Goal: Navigation & Orientation: Understand site structure

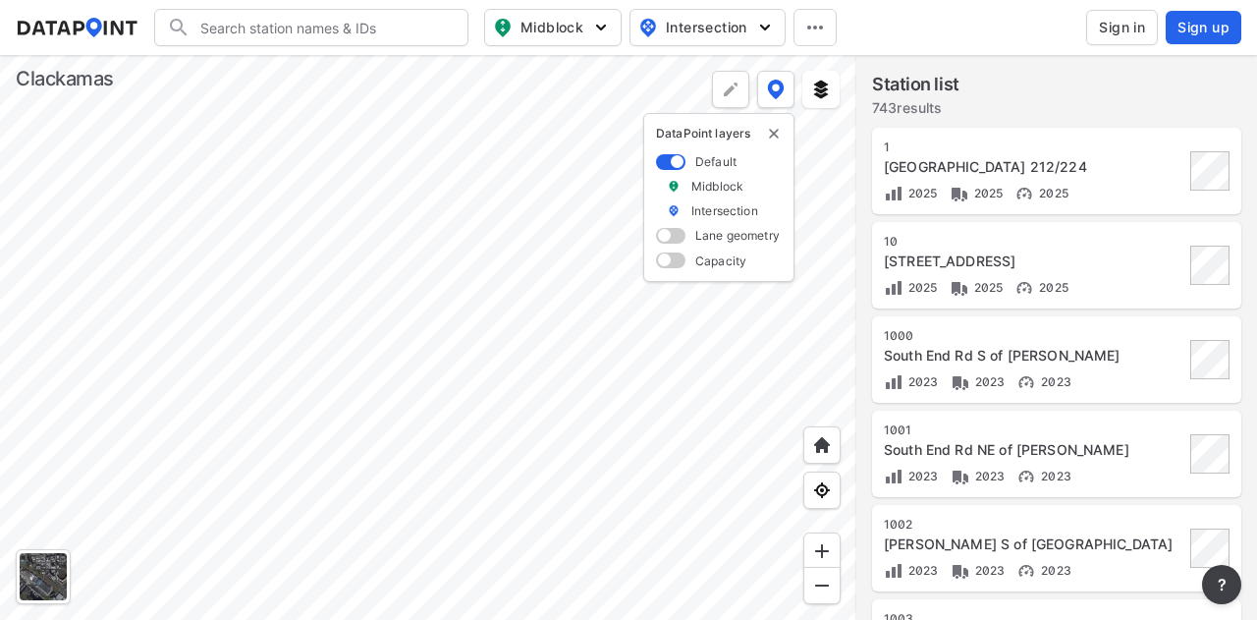
click at [550, 527] on div at bounding box center [428, 337] width 856 height 565
click at [574, 619] on div at bounding box center [428, 337] width 856 height 565
click at [489, 520] on div at bounding box center [428, 337] width 856 height 565
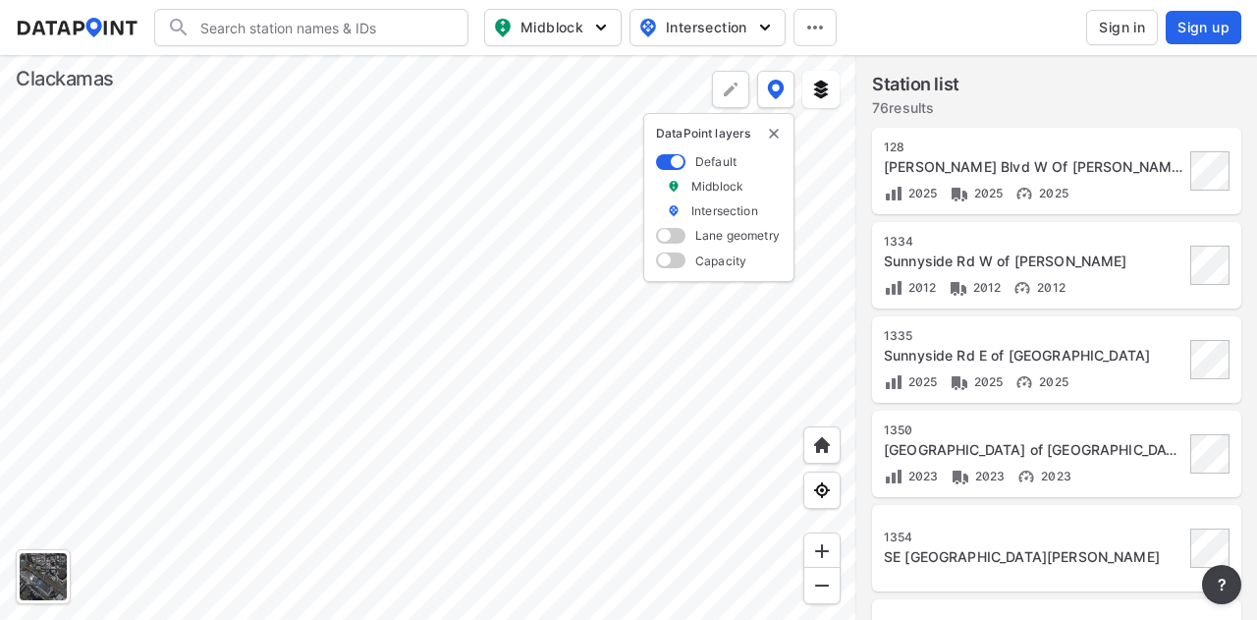
click at [460, 619] on div at bounding box center [428, 337] width 856 height 565
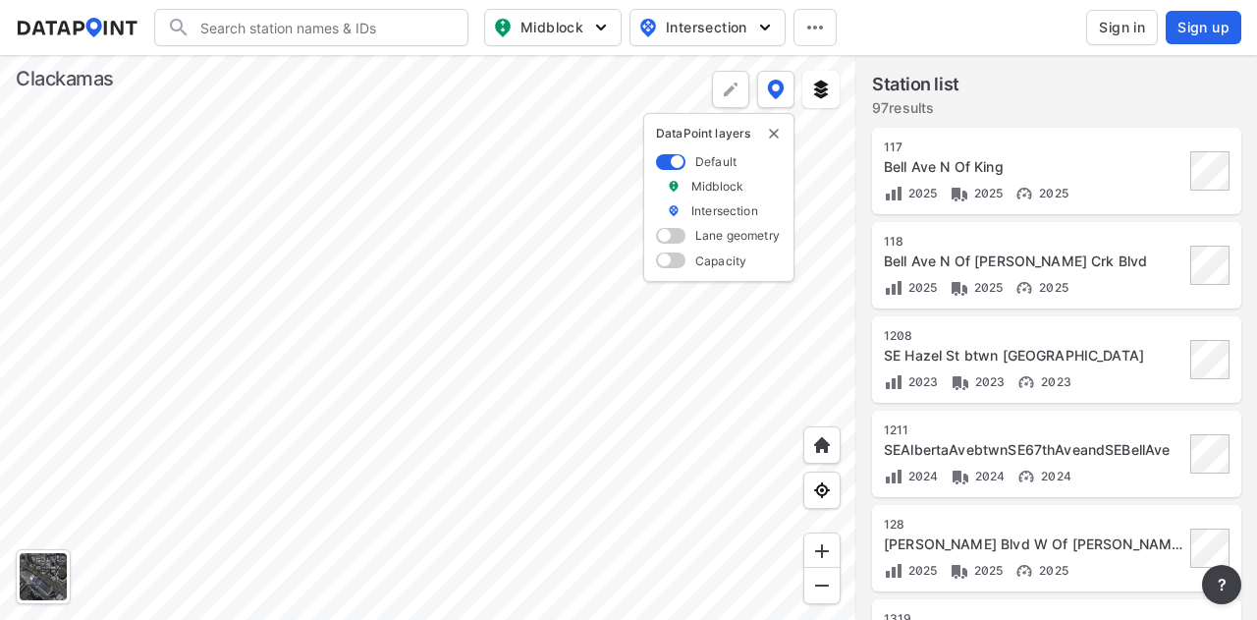
click at [424, 543] on div at bounding box center [428, 337] width 856 height 565
click at [424, 449] on div at bounding box center [428, 337] width 856 height 565
click at [465, 619] on div at bounding box center [428, 337] width 856 height 565
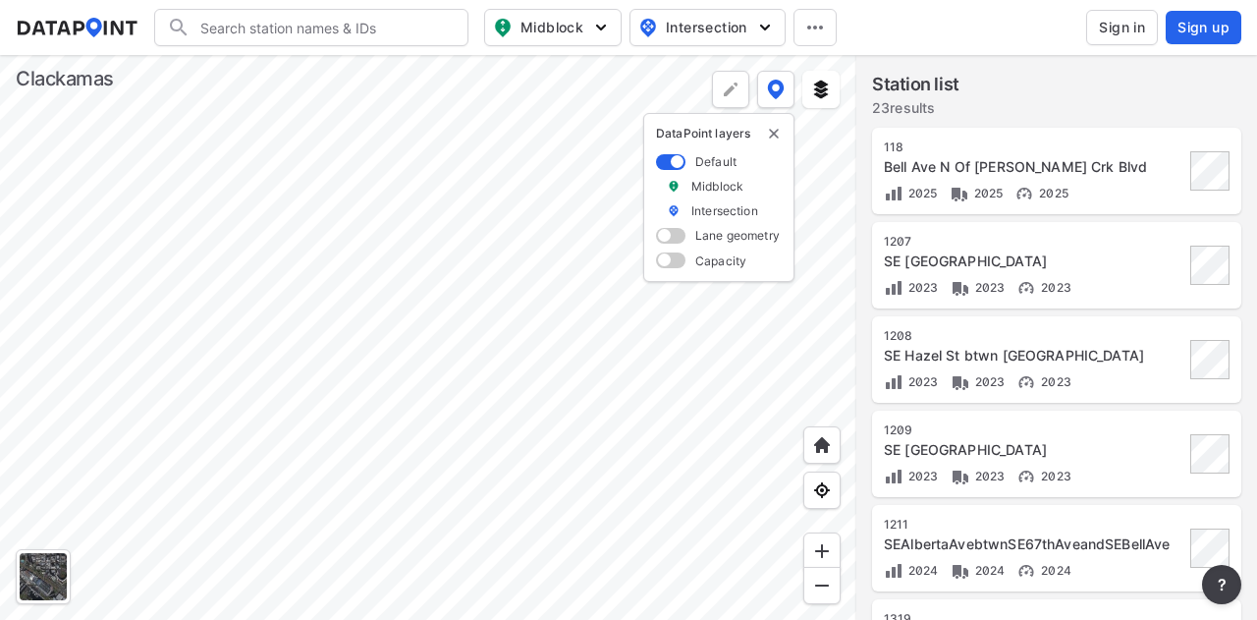
click at [304, 340] on div at bounding box center [428, 337] width 856 height 565
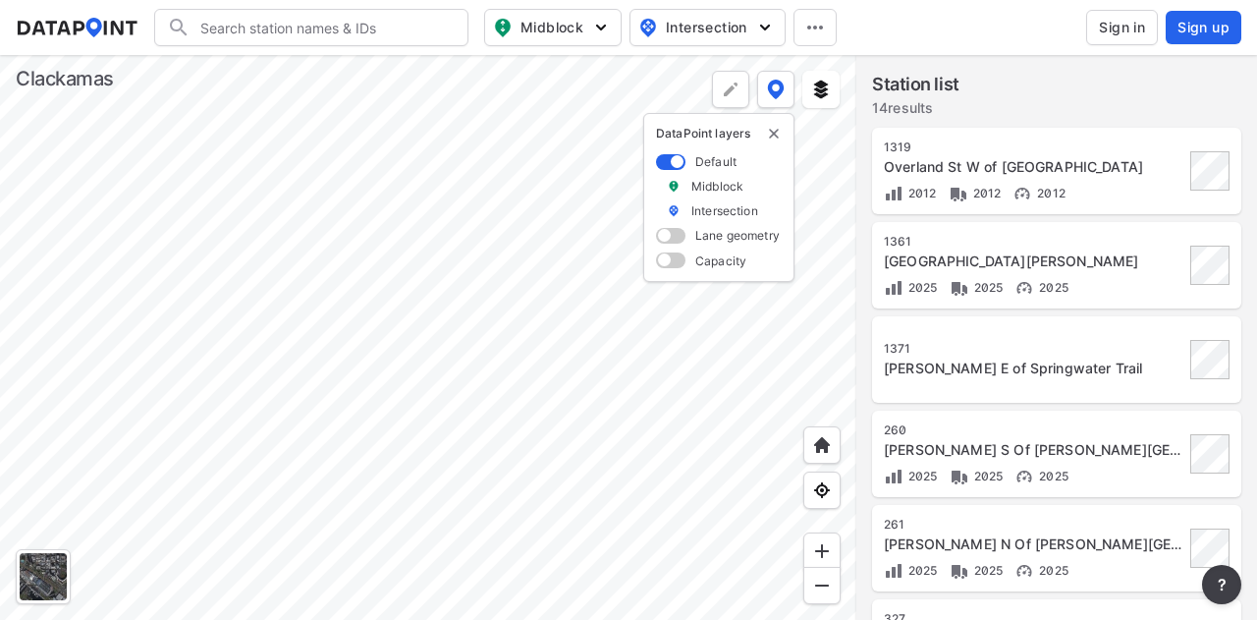
click at [220, 307] on div at bounding box center [428, 337] width 856 height 565
click at [240, 217] on div at bounding box center [428, 337] width 856 height 565
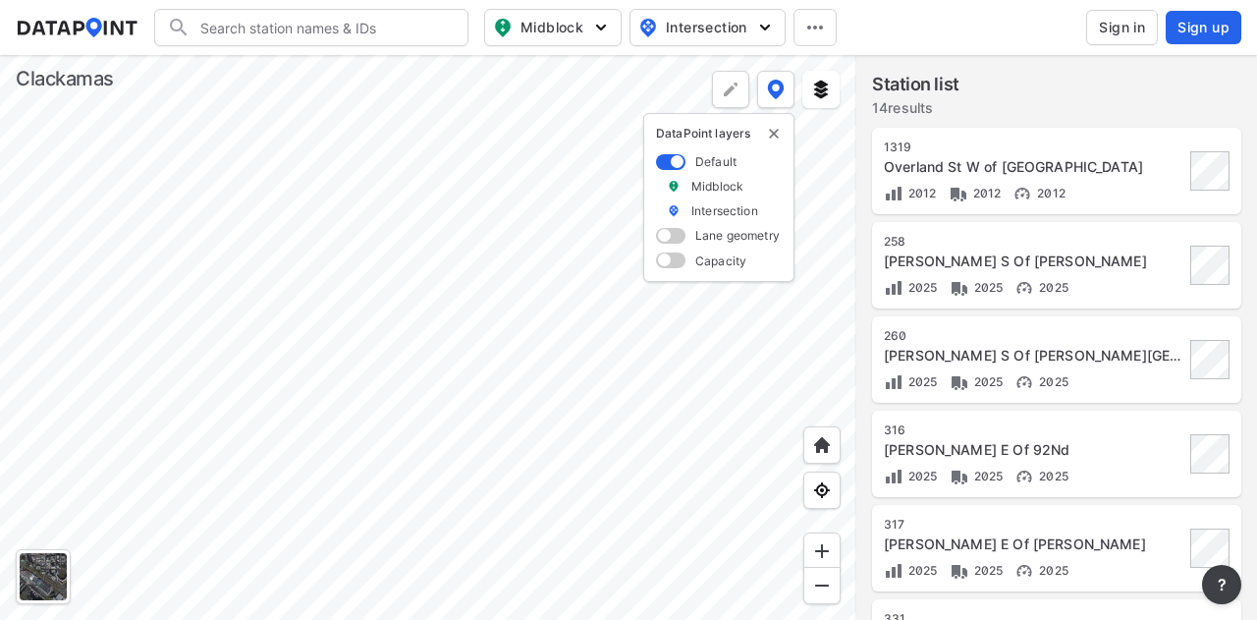
click at [141, 217] on div at bounding box center [428, 337] width 856 height 565
click at [142, 218] on div at bounding box center [428, 337] width 856 height 565
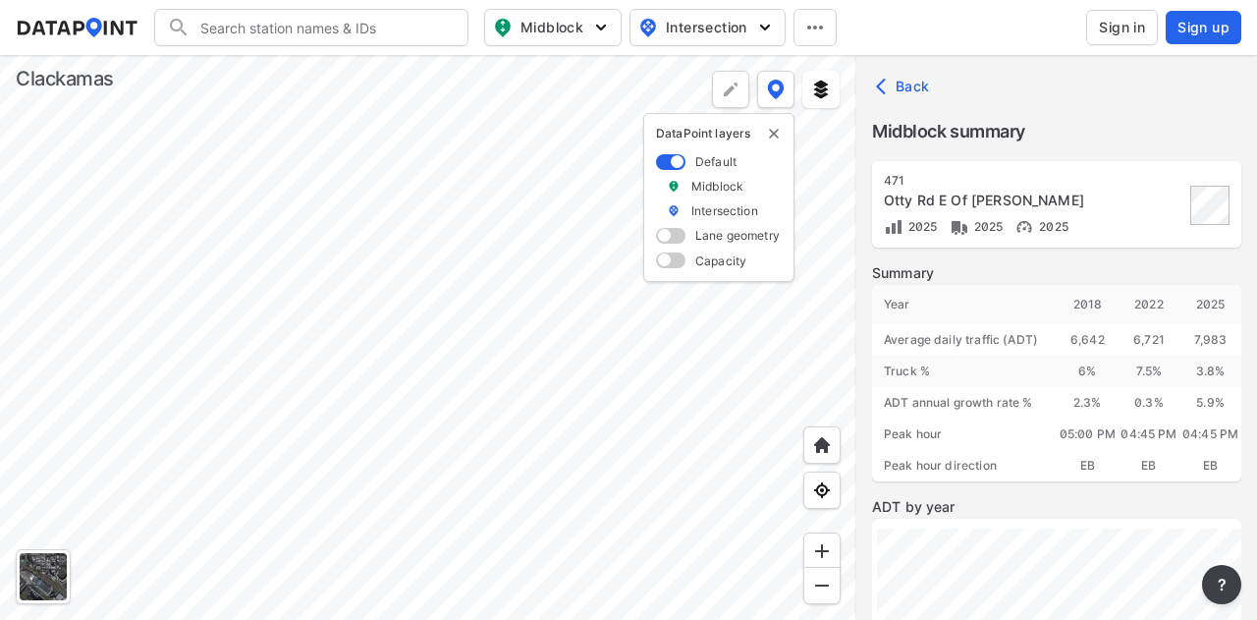
click at [790, 345] on div at bounding box center [428, 337] width 856 height 565
click at [326, 160] on div at bounding box center [428, 337] width 856 height 565
click at [236, 62] on div at bounding box center [428, 337] width 856 height 565
click at [263, 55] on div at bounding box center [428, 337] width 856 height 565
click at [355, 510] on div at bounding box center [428, 337] width 856 height 565
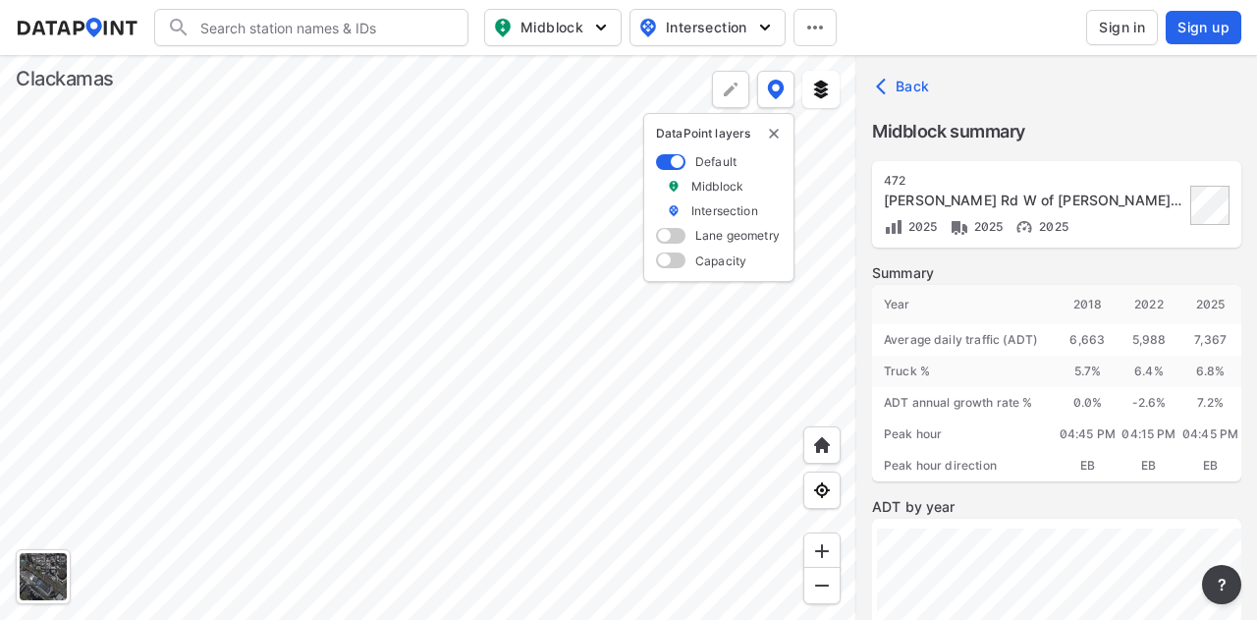
click at [324, 427] on div at bounding box center [428, 337] width 856 height 565
click at [512, 537] on div at bounding box center [428, 337] width 856 height 565
click at [362, 518] on div at bounding box center [428, 337] width 856 height 565
click at [353, 608] on div at bounding box center [428, 337] width 856 height 565
click at [295, 576] on div at bounding box center [428, 337] width 856 height 565
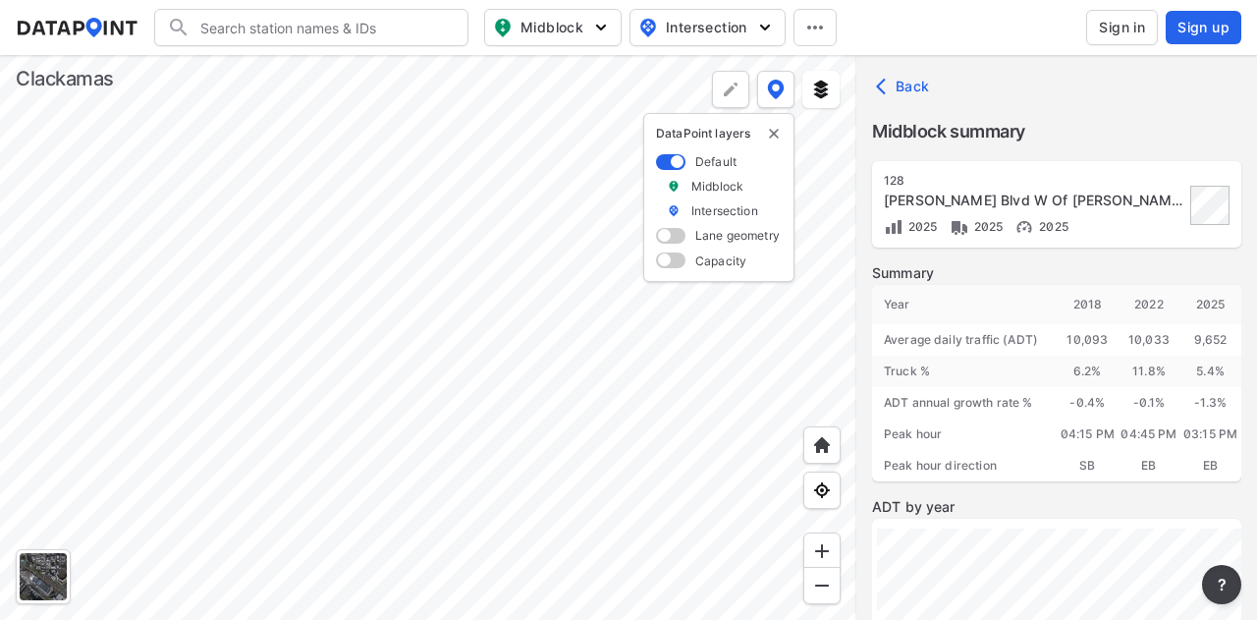
click at [532, 313] on div at bounding box center [428, 337] width 856 height 565
click at [275, 213] on div at bounding box center [428, 337] width 856 height 565
click at [212, 109] on div at bounding box center [428, 337] width 856 height 565
click at [308, 348] on div at bounding box center [428, 337] width 856 height 565
click at [469, 496] on div at bounding box center [428, 337] width 856 height 565
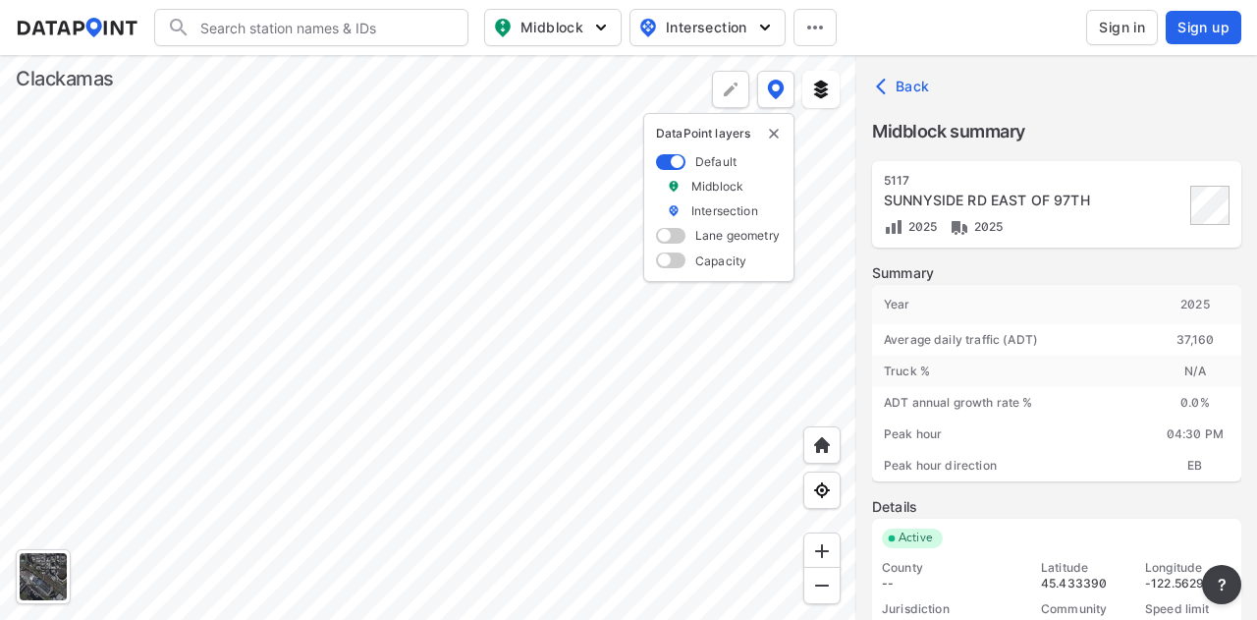
click at [547, 590] on div at bounding box center [428, 337] width 856 height 565
click at [540, 596] on div at bounding box center [428, 337] width 856 height 565
click at [487, 212] on div at bounding box center [428, 337] width 856 height 565
click at [543, 226] on div at bounding box center [428, 337] width 856 height 565
click at [518, 442] on div at bounding box center [428, 337] width 856 height 565
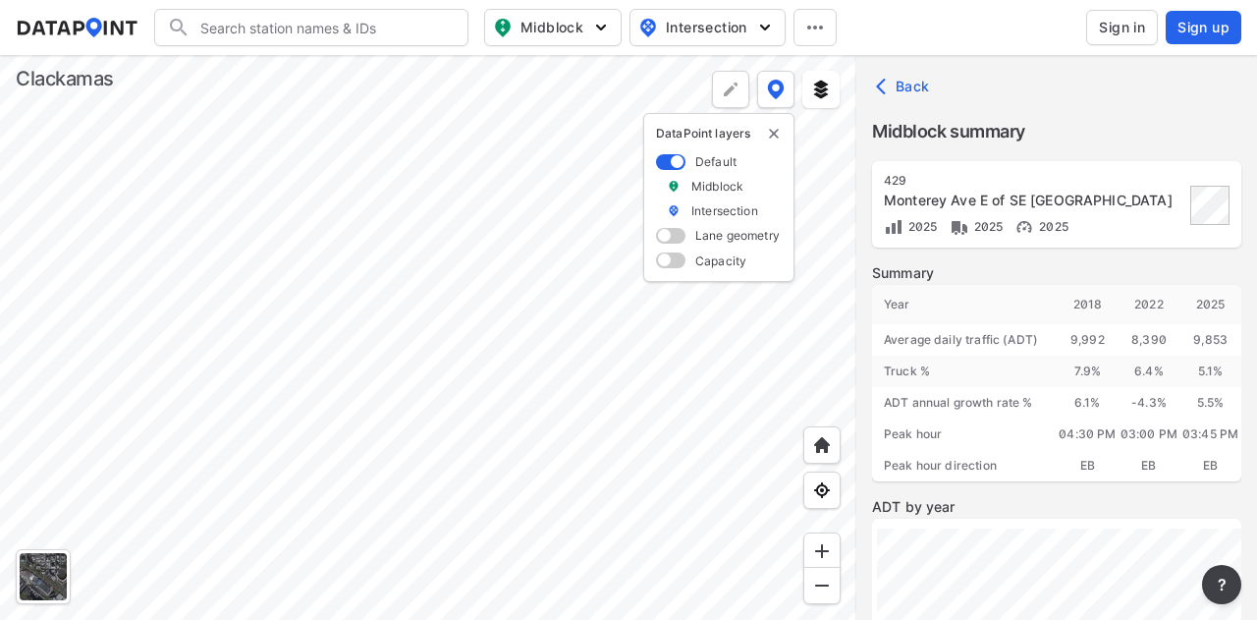
click at [396, 176] on div at bounding box center [428, 337] width 856 height 565
click at [442, 367] on div at bounding box center [428, 337] width 856 height 565
click at [436, 513] on div at bounding box center [428, 337] width 856 height 565
click at [242, 252] on div at bounding box center [428, 337] width 856 height 565
click at [387, 239] on div at bounding box center [428, 337] width 856 height 565
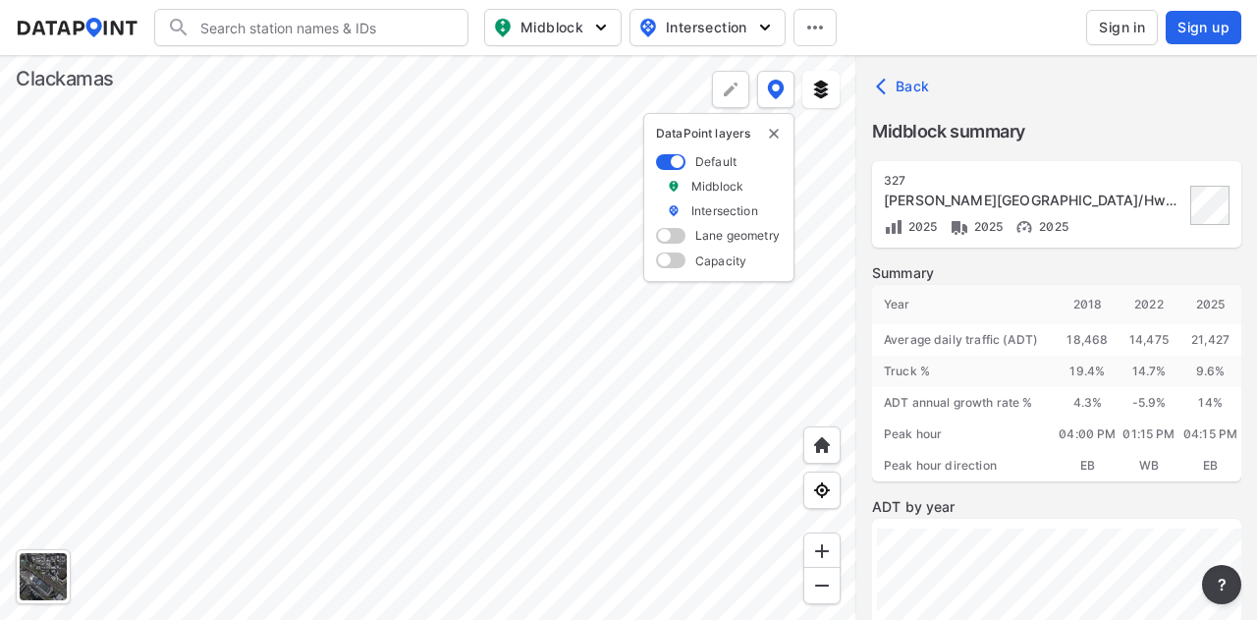
click at [331, 474] on div at bounding box center [428, 337] width 856 height 565
click at [212, 502] on div at bounding box center [428, 337] width 856 height 565
click at [183, 282] on div at bounding box center [428, 337] width 856 height 565
click at [338, 570] on div at bounding box center [428, 337] width 856 height 565
